Goal: Navigation & Orientation: Find specific page/section

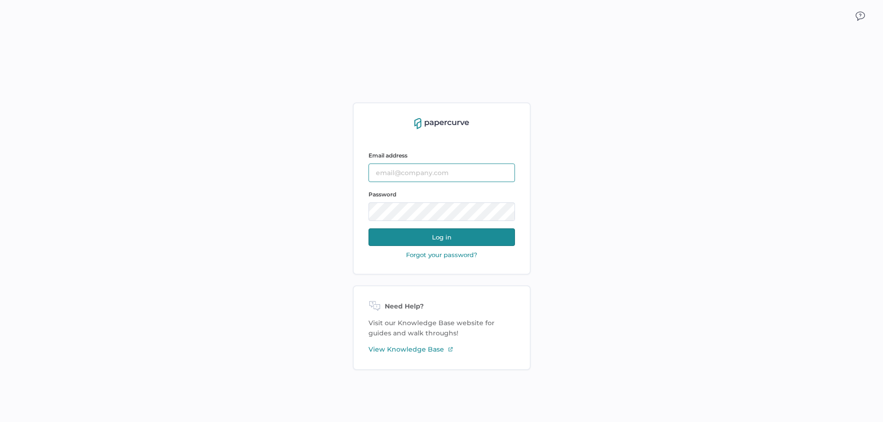
type input "sarahk@sentrex.com"
click at [424, 233] on button "Log in" at bounding box center [442, 238] width 147 height 18
